Goal: Answer question/provide support: Share knowledge or assist other users

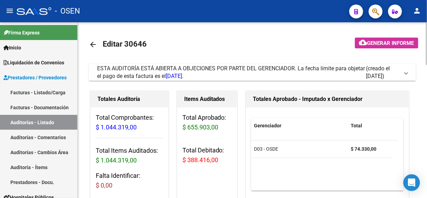
click at [406, 74] on span at bounding box center [406, 72] width 3 height 8
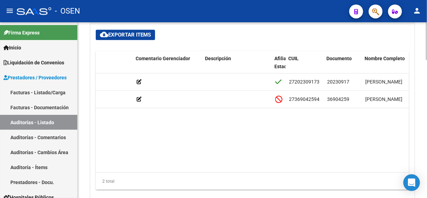
scroll to position [0, 254]
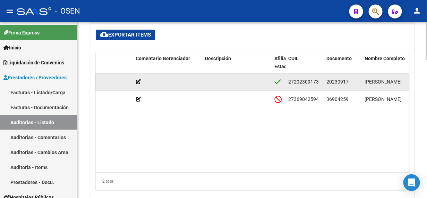
click at [344, 79] on span "20230917" at bounding box center [338, 82] width 22 height 6
copy span "20230917"
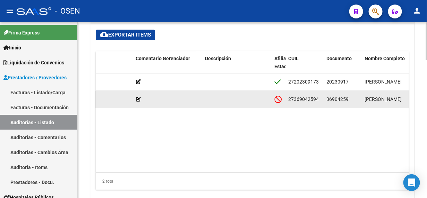
click at [334, 98] on span "36904259" at bounding box center [338, 99] width 22 height 6
copy span "36904259"
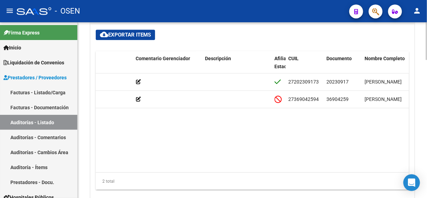
copy span "36904259"
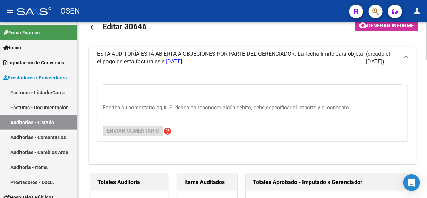
scroll to position [0, 0]
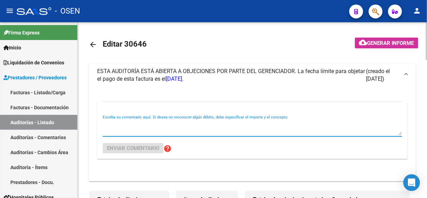
click at [285, 126] on textarea "Escriba su comentario aquí. Si desea no reconocer algún débito, debe especifica…" at bounding box center [253, 128] width 300 height 14
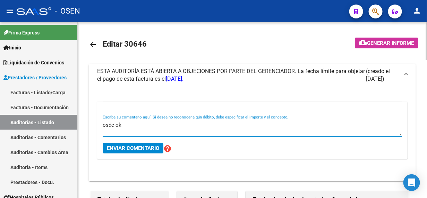
type textarea "osde ok"
click at [146, 146] on span "Enviar comentario" at bounding box center [133, 148] width 52 height 6
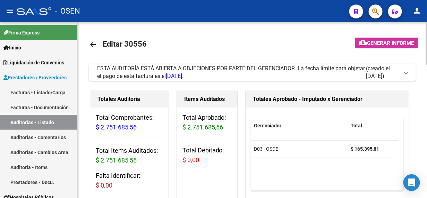
click at [408, 73] on span at bounding box center [406, 72] width 3 height 8
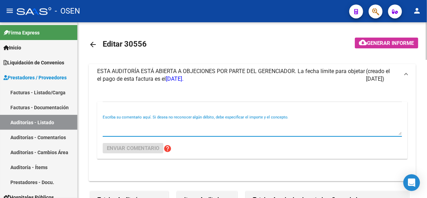
click at [151, 121] on textarea "Escriba su comentario aquí. Si desea no reconocer algún débito, debe especifica…" at bounding box center [253, 128] width 300 height 14
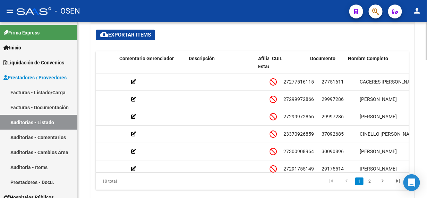
scroll to position [0, 281]
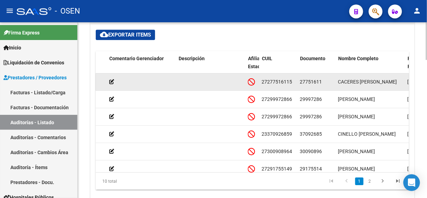
click at [313, 80] on span "27751611" at bounding box center [311, 82] width 22 height 6
copy span "27751611"
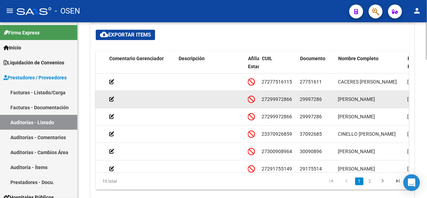
click at [313, 99] on span "29997286" at bounding box center [311, 99] width 22 height 6
copy span "29997286"
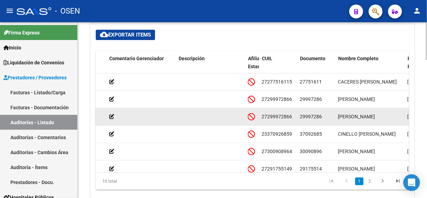
click at [311, 114] on span "29997286" at bounding box center [311, 117] width 22 height 6
copy span "29997286"
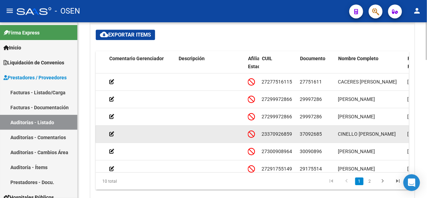
click at [306, 134] on span "37092685" at bounding box center [311, 134] width 22 height 6
copy span "37092685"
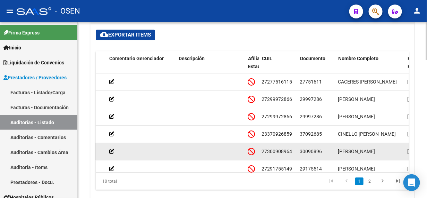
click at [310, 150] on span "30090896" at bounding box center [311, 151] width 22 height 6
copy span "30090896"
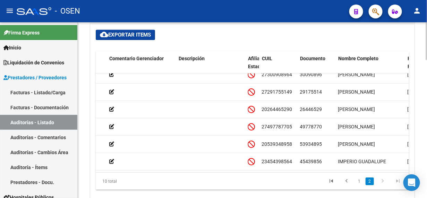
scroll to position [82, 281]
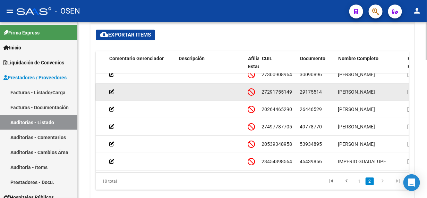
click at [316, 89] on span "29175514" at bounding box center [311, 92] width 22 height 6
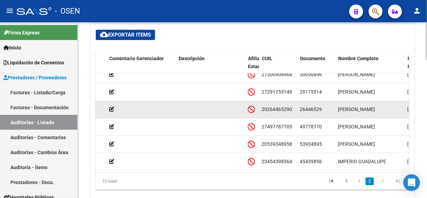
copy span "29175514"
click at [308, 106] on span "26446529" at bounding box center [311, 109] width 22 height 6
copy span "26446529"
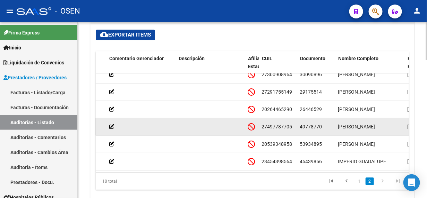
click at [309, 124] on span "49778770" at bounding box center [311, 127] width 22 height 6
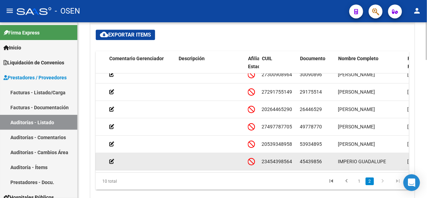
click at [314, 158] on span "45439856" at bounding box center [311, 161] width 22 height 6
copy span "45439856"
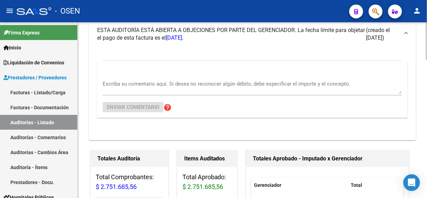
scroll to position [36, 0]
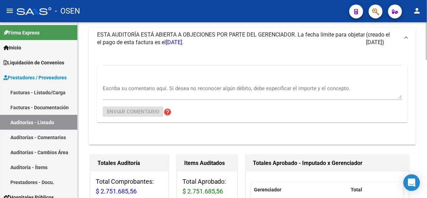
click at [426, 36] on div at bounding box center [427, 48] width 2 height 37
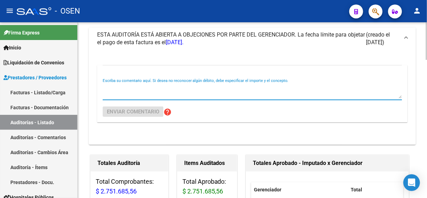
click at [268, 91] on textarea "Escriba su comentario aquí. Si desea no reconocer algún débito, debe especifica…" at bounding box center [253, 91] width 300 height 14
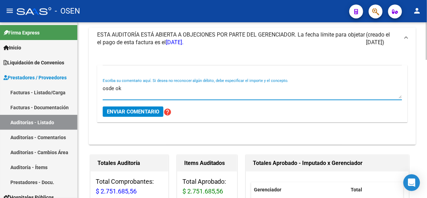
type textarea "osde ok"
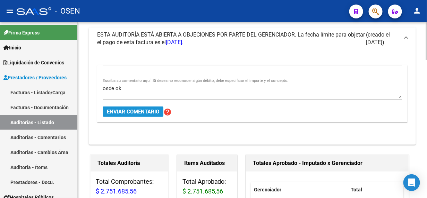
click at [138, 112] on span "Enviar comentario" at bounding box center [133, 111] width 52 height 6
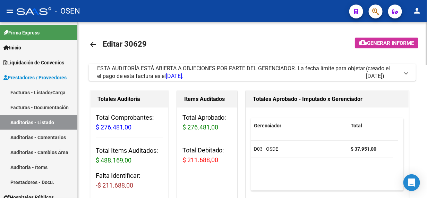
click at [409, 75] on mat-expansion-panel-header "ESTA AUDITORÍA ESTÁ ABIERTA A OBJECIONES POR PARTE DEL GERENCIADOR. La fecha lí…" at bounding box center [252, 72] width 327 height 17
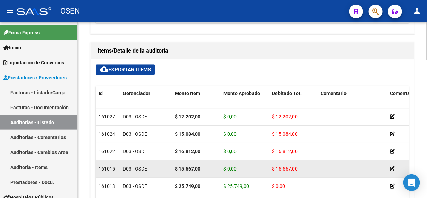
scroll to position [12, 0]
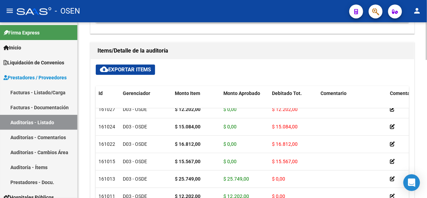
drag, startPoint x: 425, startPoint y: 154, endPoint x: 427, endPoint y: 191, distance: 36.5
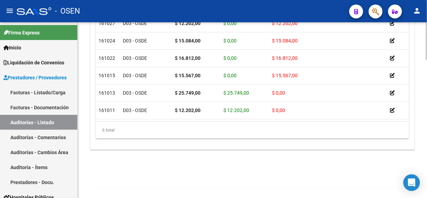
click at [427, 184] on div at bounding box center [427, 178] width 2 height 37
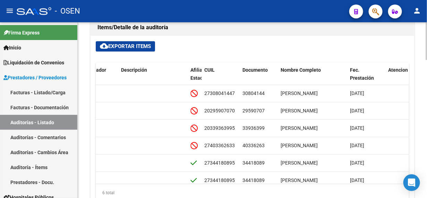
scroll to position [568, 0]
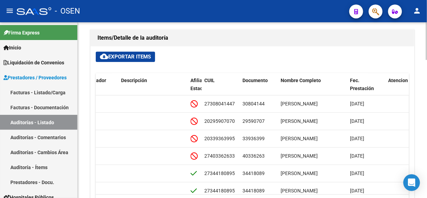
click at [427, 149] on div at bounding box center [427, 162] width 2 height 37
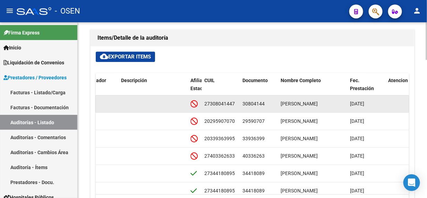
click at [255, 101] on span "30804144" at bounding box center [254, 104] width 22 height 6
copy span "30804144"
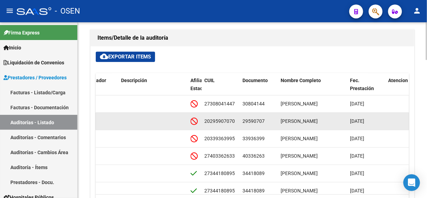
click at [257, 118] on span "29590707" at bounding box center [254, 121] width 22 height 6
copy span "29590707"
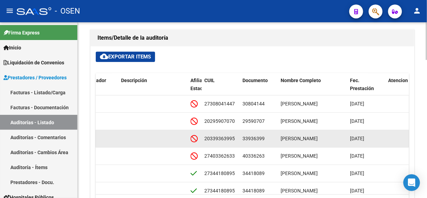
click at [254, 137] on span "33936399" at bounding box center [254, 138] width 22 height 6
copy span "33936399"
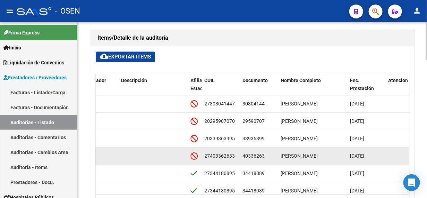
click at [252, 153] on span "40336263" at bounding box center [254, 156] width 22 height 6
copy span "40336263"
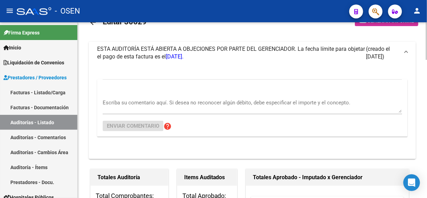
scroll to position [13, 0]
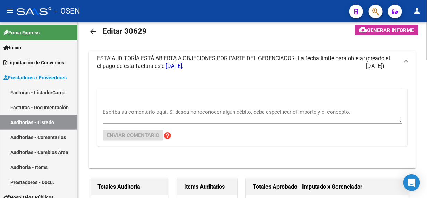
click at [219, 112] on textarea "Escriba su comentario aquí. Si desea no reconocer algún débito, debe especifica…" at bounding box center [253, 115] width 300 height 14
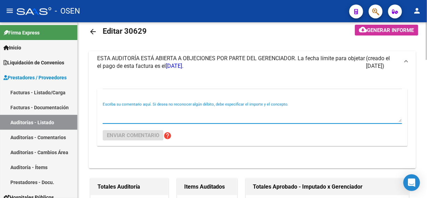
paste textarea "40336263"
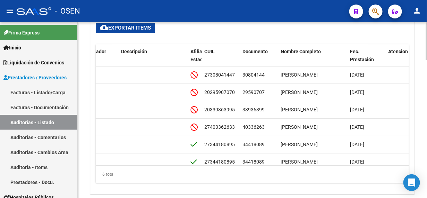
scroll to position [599, 0]
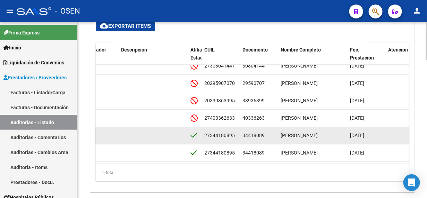
click at [262, 132] on span "34418089" at bounding box center [254, 135] width 22 height 6
copy span "34418089"
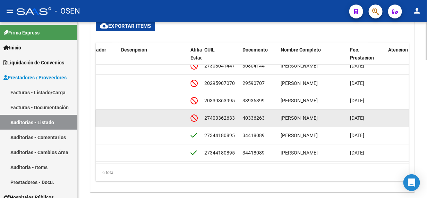
scroll to position [0, 338]
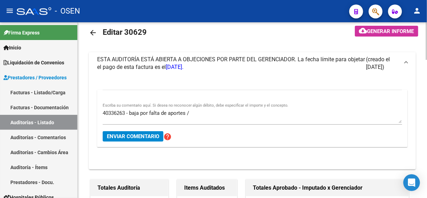
click at [427, 37] on div at bounding box center [427, 43] width 2 height 37
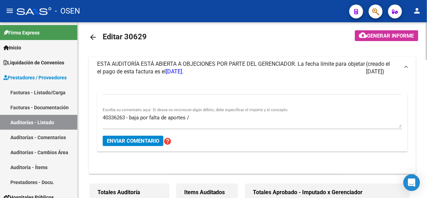
click at [202, 112] on div "40336263 - baja por falta de aportes / Escriba su comentario aquí. Si desea no …" at bounding box center [253, 118] width 300 height 21
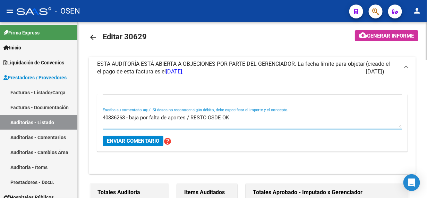
type textarea "40336263 - baja por falta de aportes / RESTO OSDE OK"
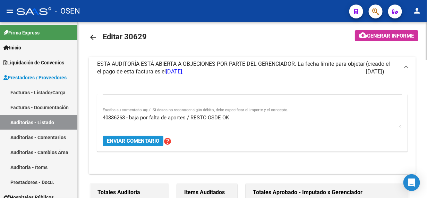
click at [152, 141] on span "Enviar comentario" at bounding box center [133, 140] width 52 height 6
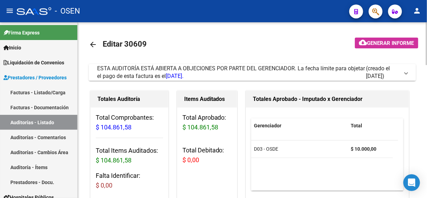
click at [407, 75] on span at bounding box center [406, 72] width 3 height 8
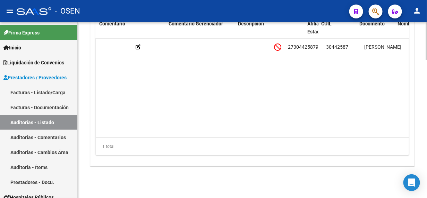
scroll to position [0, 258]
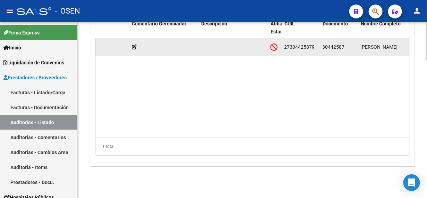
click at [331, 45] on span "30442587" at bounding box center [334, 47] width 22 height 6
copy span "30442587"
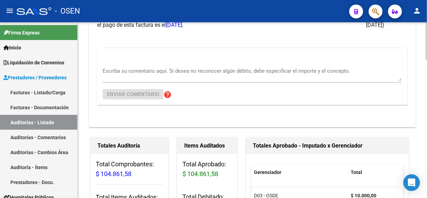
scroll to position [0, 0]
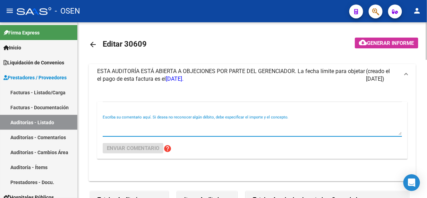
click at [226, 126] on textarea "Escriba su comentario aquí. Si desea no reconocer algún débito, debe especifica…" at bounding box center [253, 128] width 300 height 14
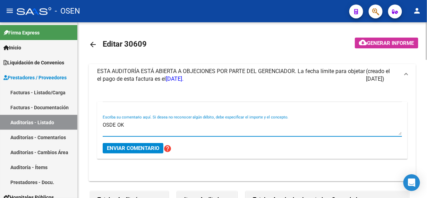
type textarea "OSDE OK"
click at [144, 147] on span "Enviar comentario" at bounding box center [133, 148] width 52 height 6
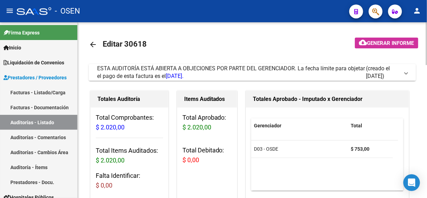
click at [406, 72] on span at bounding box center [406, 72] width 3 height 8
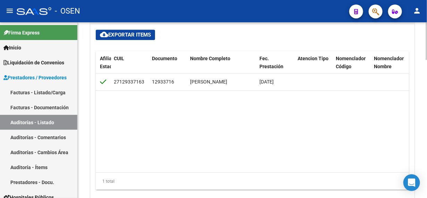
scroll to position [0, 430]
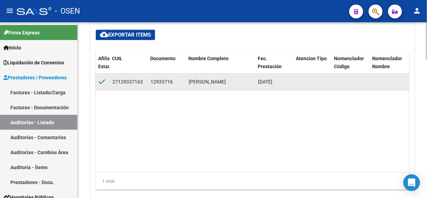
click at [164, 82] on span "12933716" at bounding box center [162, 82] width 22 height 6
copy span "12933716"
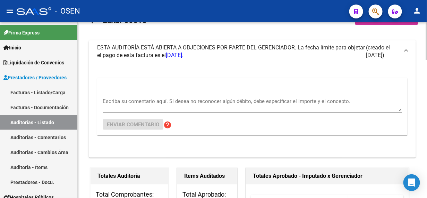
scroll to position [0, 0]
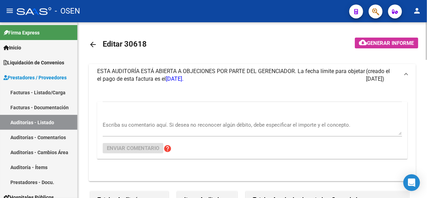
click at [208, 125] on textarea "Escriba su comentario aquí. Si desea no reconocer algún débito, debe especifica…" at bounding box center [253, 128] width 300 height 14
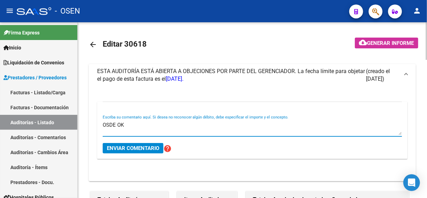
type textarea "OSDE OK"
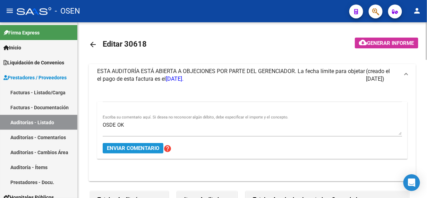
click at [154, 149] on span "Enviar comentario" at bounding box center [133, 148] width 52 height 6
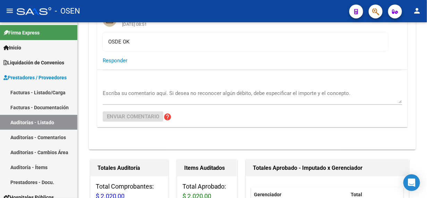
scroll to position [79, 0]
